Goal: Task Accomplishment & Management: Use online tool/utility

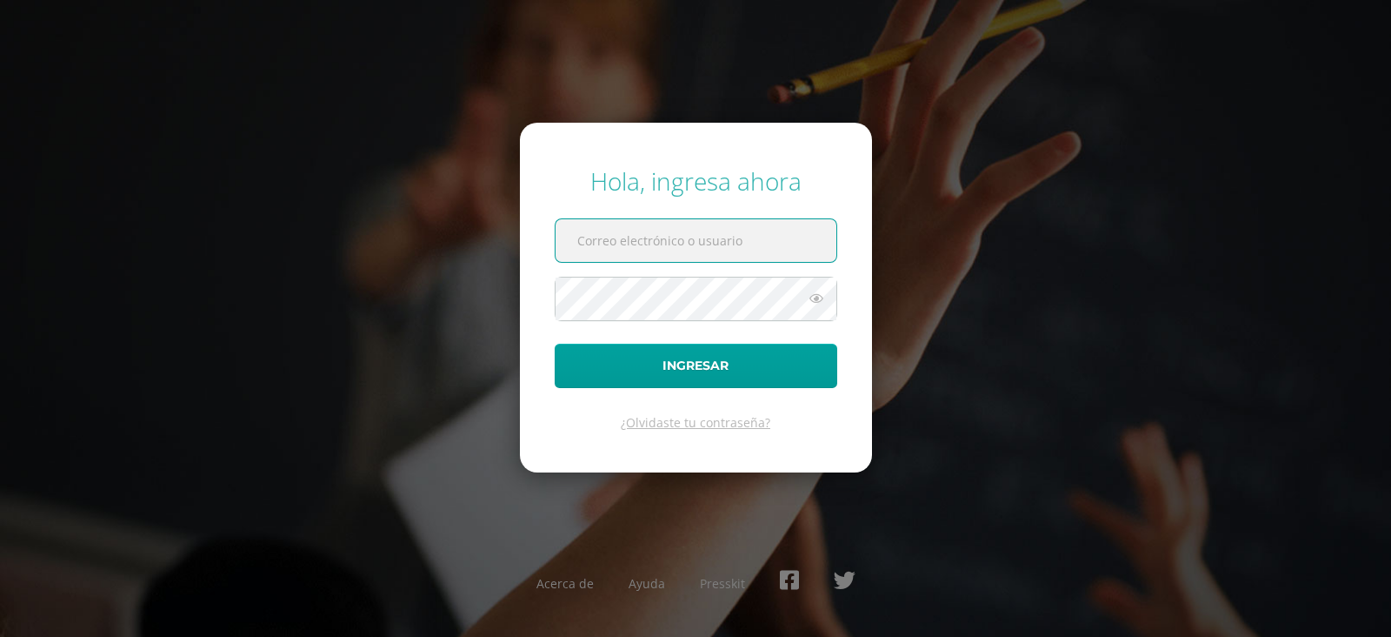
paste input "[EMAIL_ADDRESS][DOMAIN_NAME]"
type input "[EMAIL_ADDRESS][DOMAIN_NAME]"
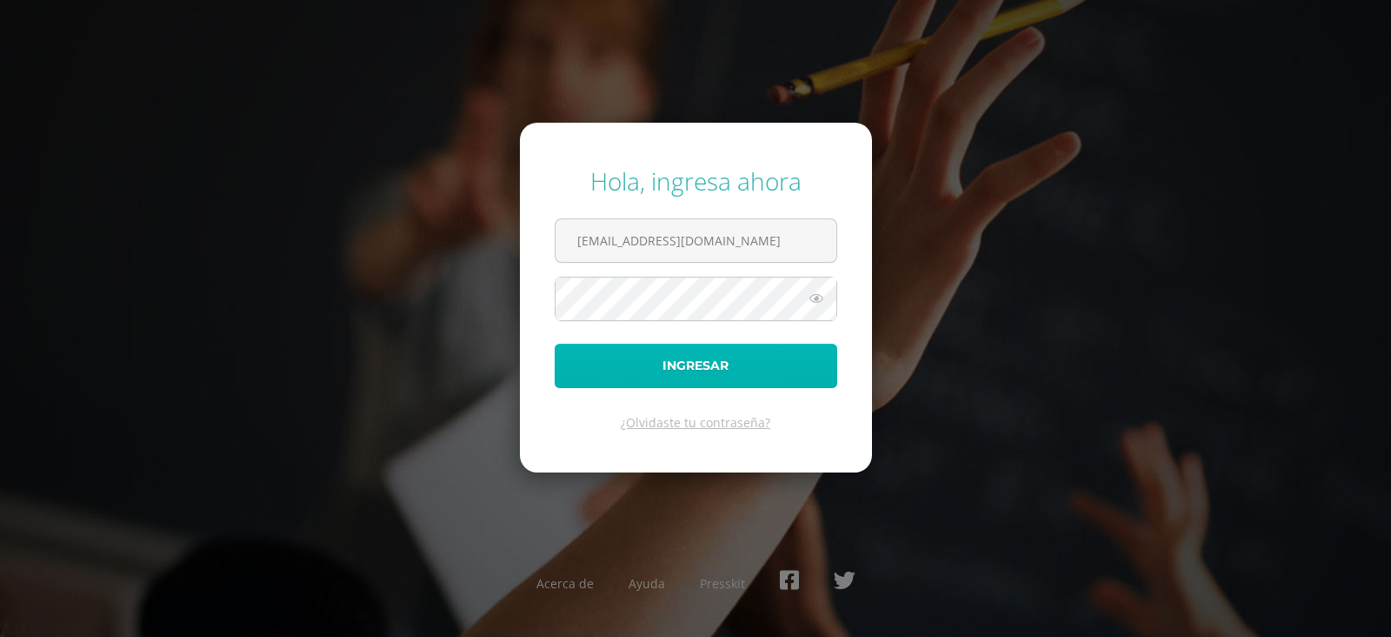
click at [696, 359] on button "Ingresar" at bounding box center [696, 365] width 283 height 44
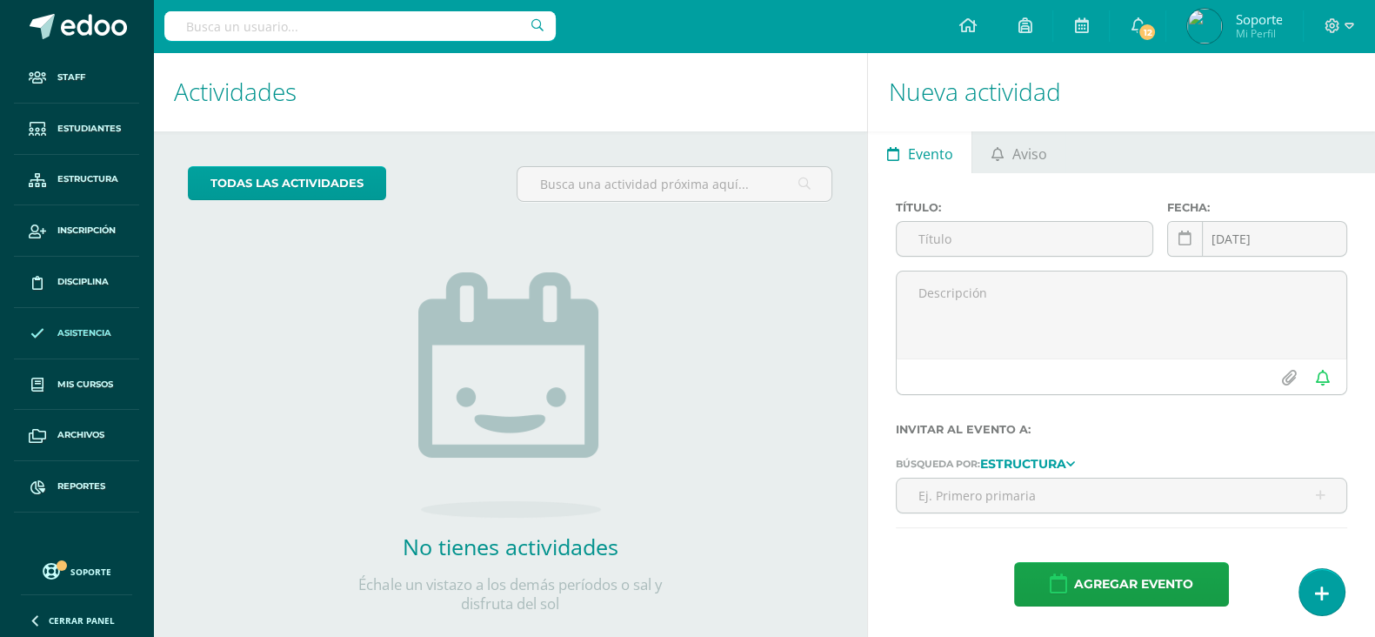
click at [104, 329] on span "Asistencia" at bounding box center [84, 333] width 54 height 14
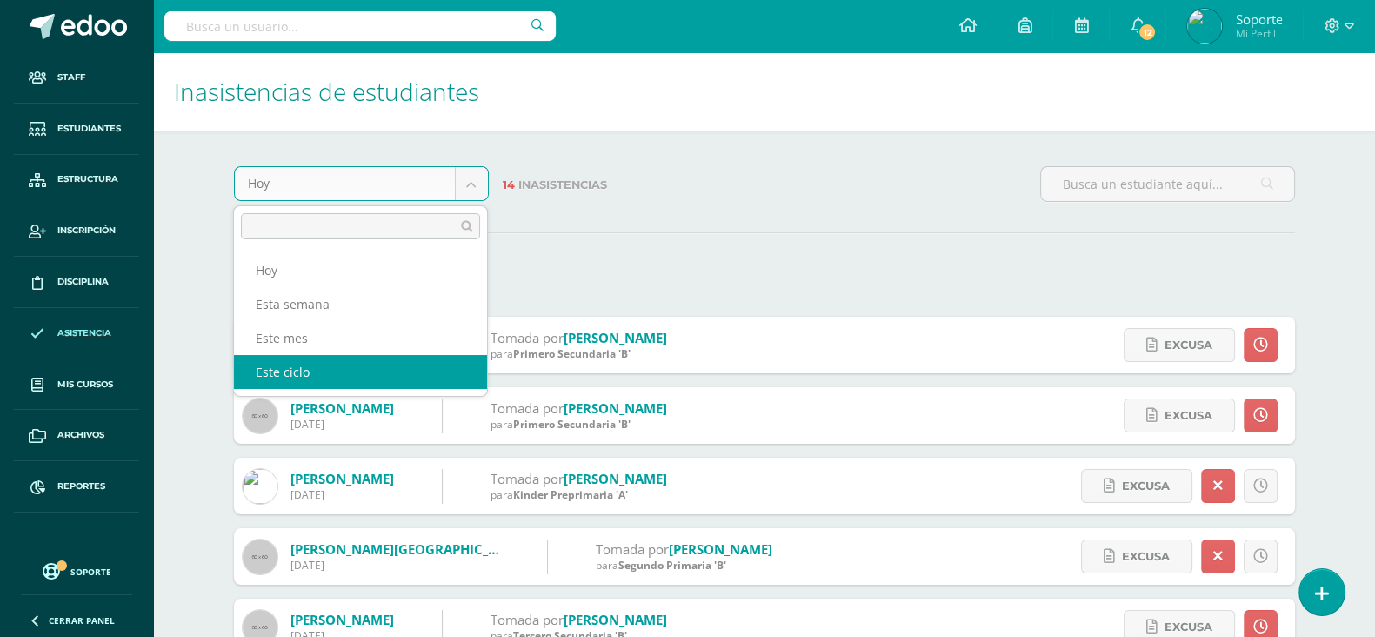
select select "cycle"
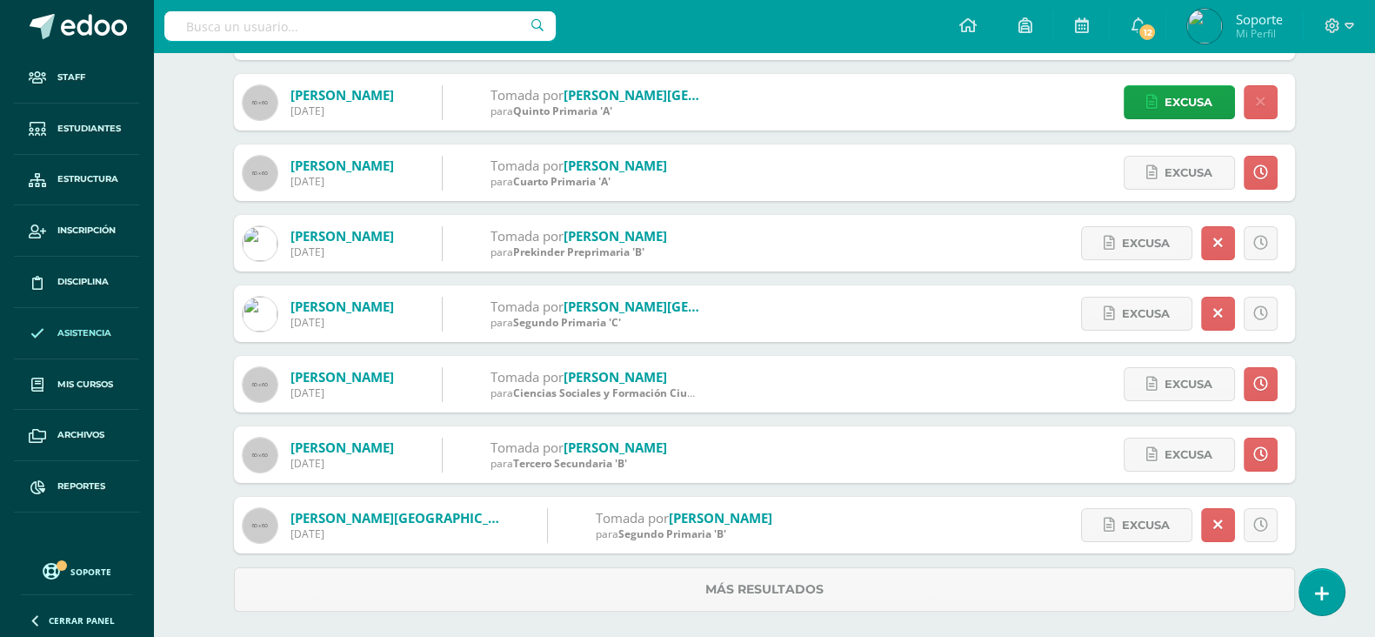
scroll to position [463, 0]
